Goal: Check status

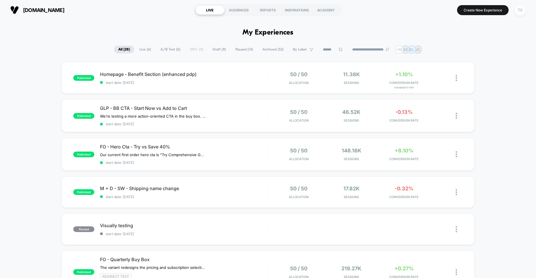
click at [520, 11] on div "TS" at bounding box center [520, 10] width 11 height 11
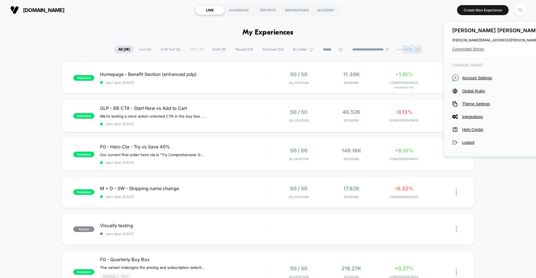
click at [474, 49] on span "Connected Stores" at bounding box center [508, 49] width 113 height 5
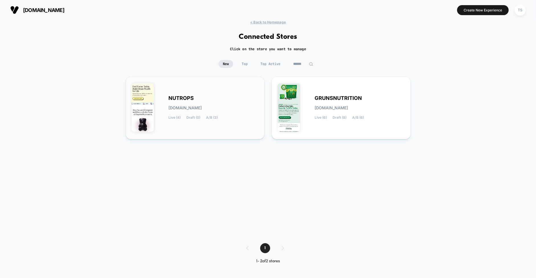
click at [204, 86] on div "NUTROPS [DOMAIN_NAME] Live (4) Draft (0) A/B (3)" at bounding box center [195, 107] width 127 height 51
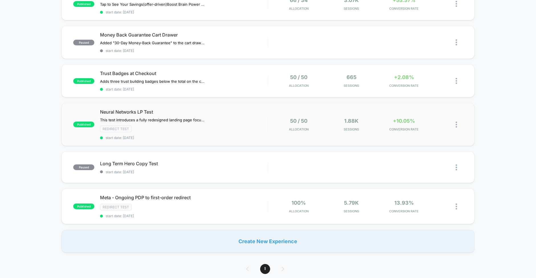
scroll to position [76, 0]
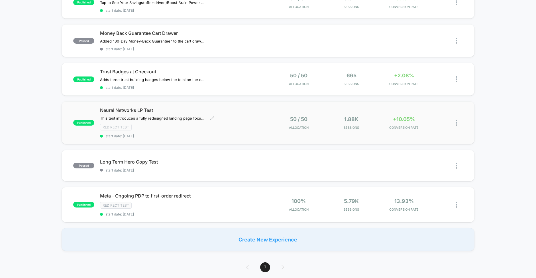
click at [240, 118] on div "Neural Networks LP Test This test introduces a fully redesigned landing page fo…" at bounding box center [184, 122] width 168 height 31
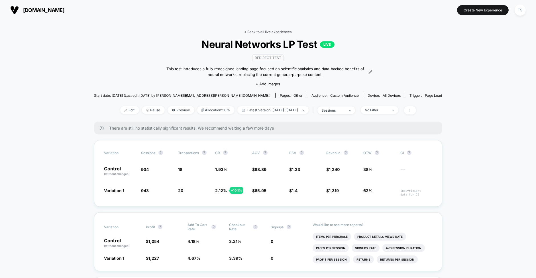
click at [260, 32] on link "< Back to all live experiences" at bounding box center [268, 32] width 47 height 4
